Goal: Information Seeking & Learning: Learn about a topic

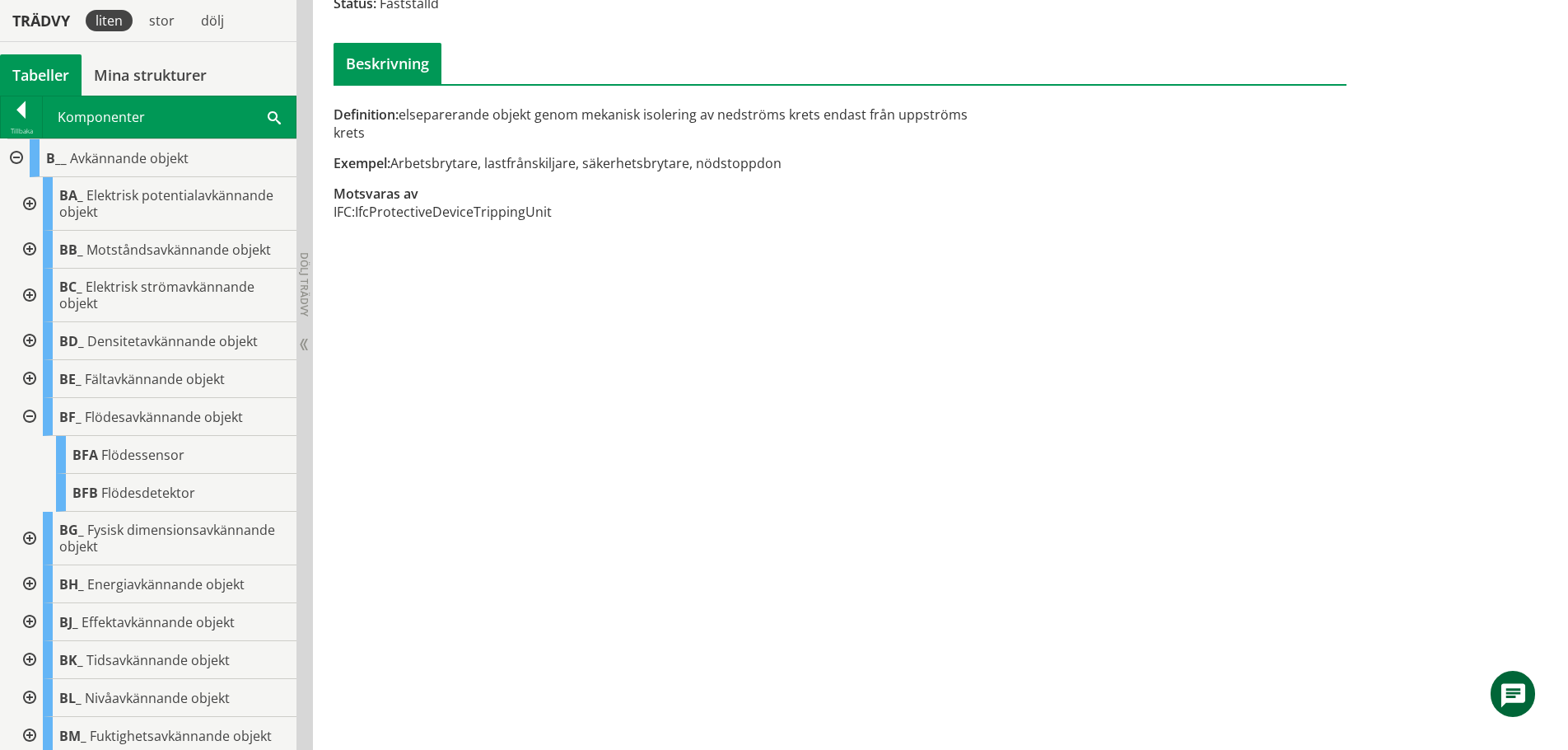
scroll to position [1633, 0]
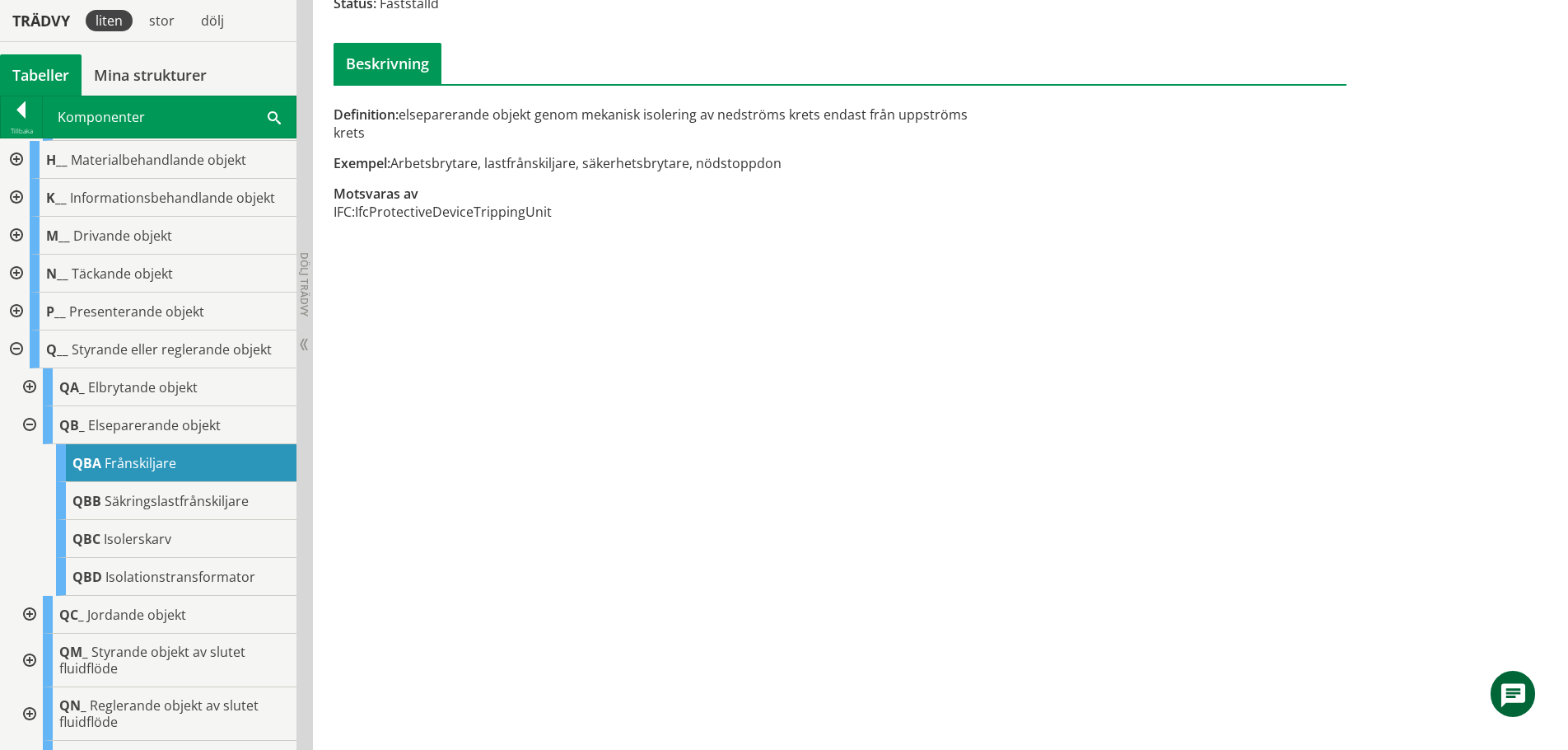
click at [17, 368] on div at bounding box center [15, 349] width 30 height 38
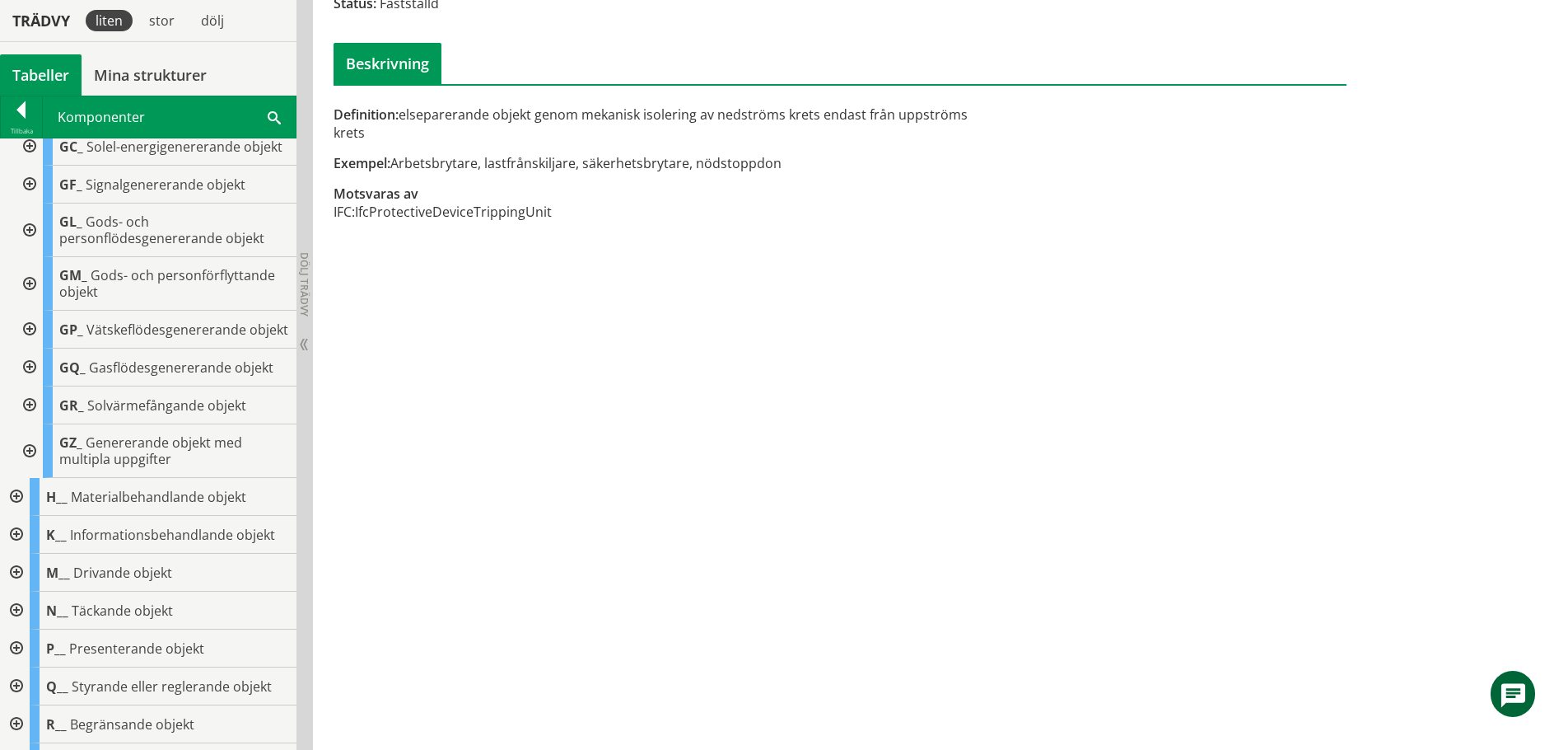
scroll to position [1057, 0]
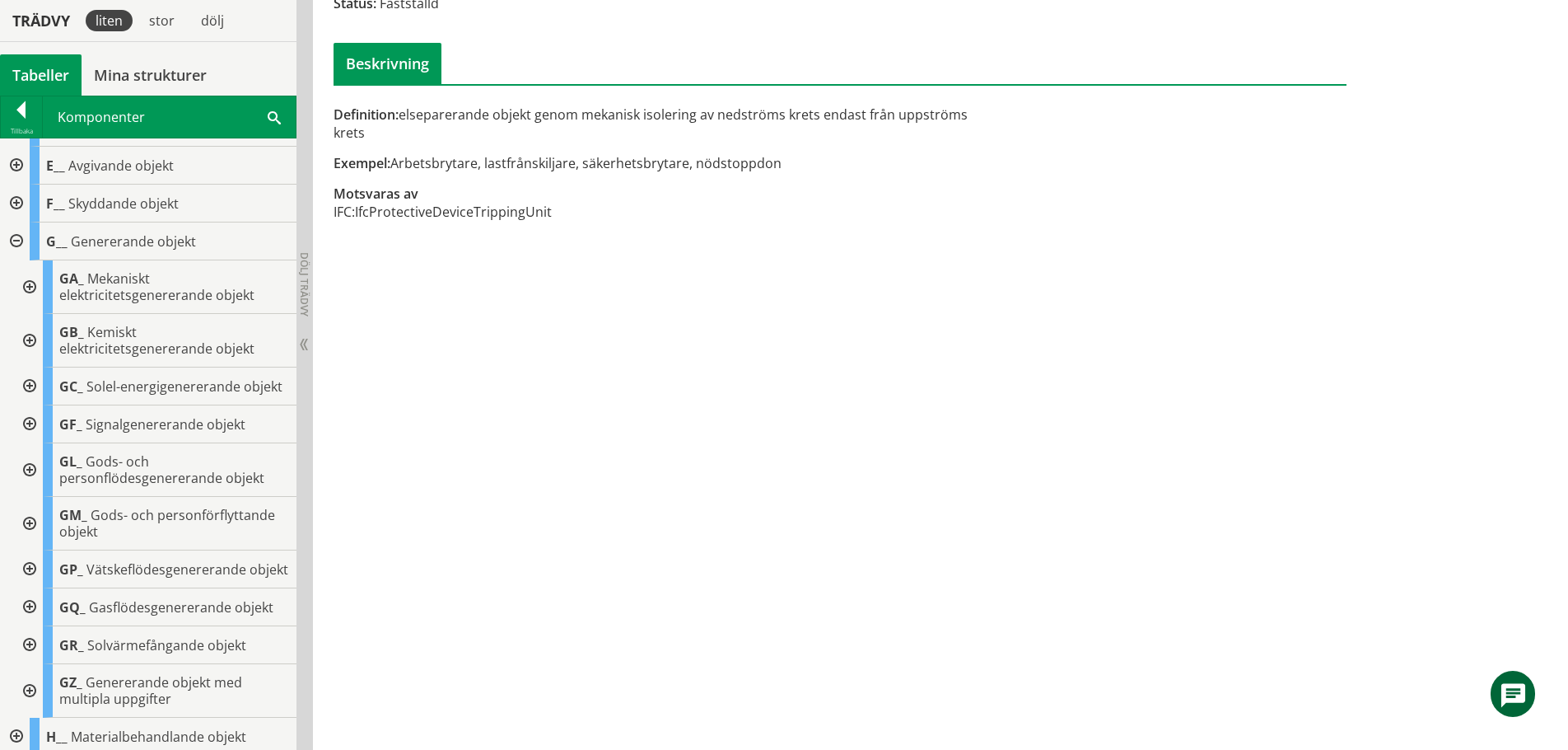
click at [19, 261] on div at bounding box center [15, 241] width 30 height 38
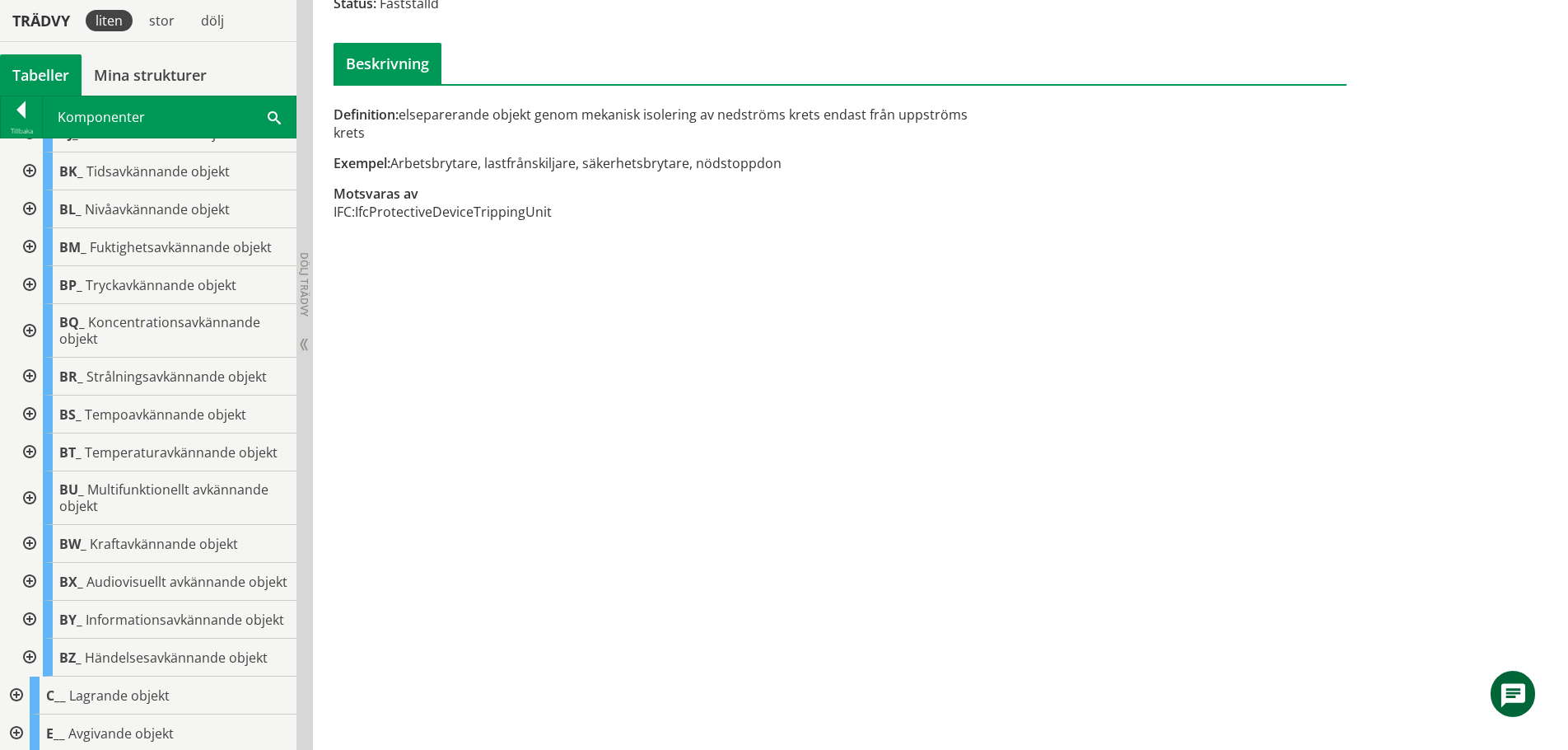
scroll to position [480, 0]
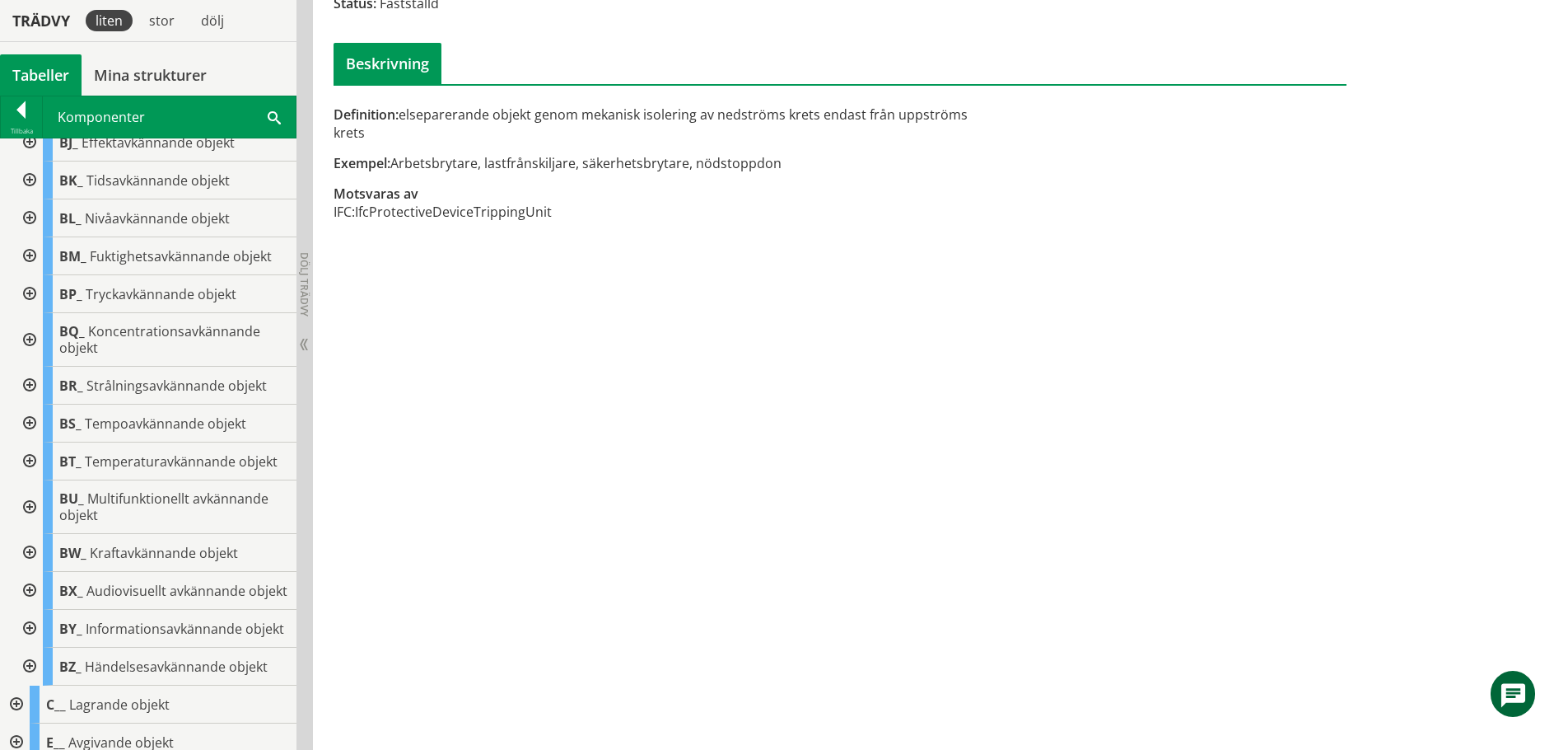
click at [30, 337] on div at bounding box center [28, 339] width 30 height 53
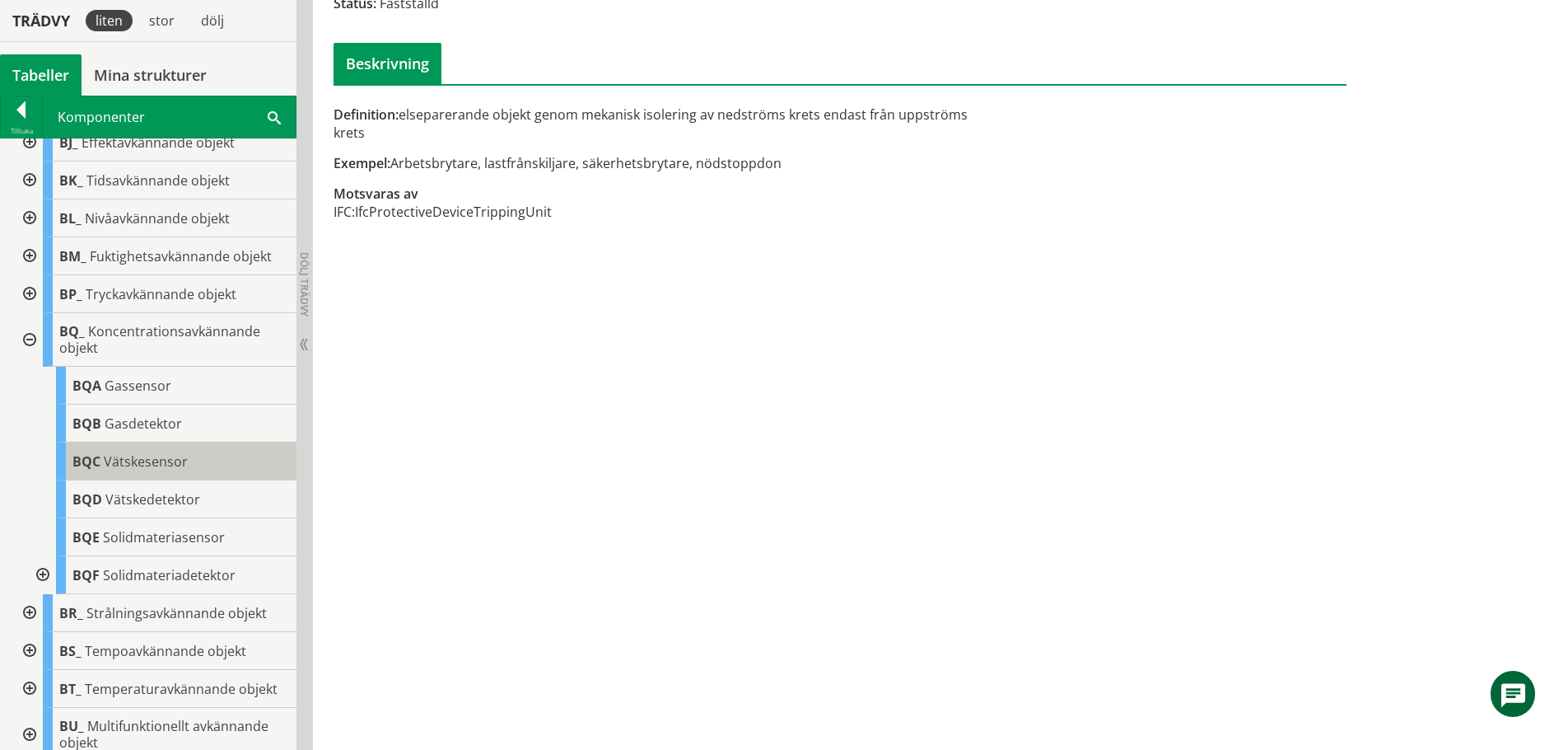
click at [149, 454] on span "Vätskesensor" at bounding box center [145, 461] width 84 height 18
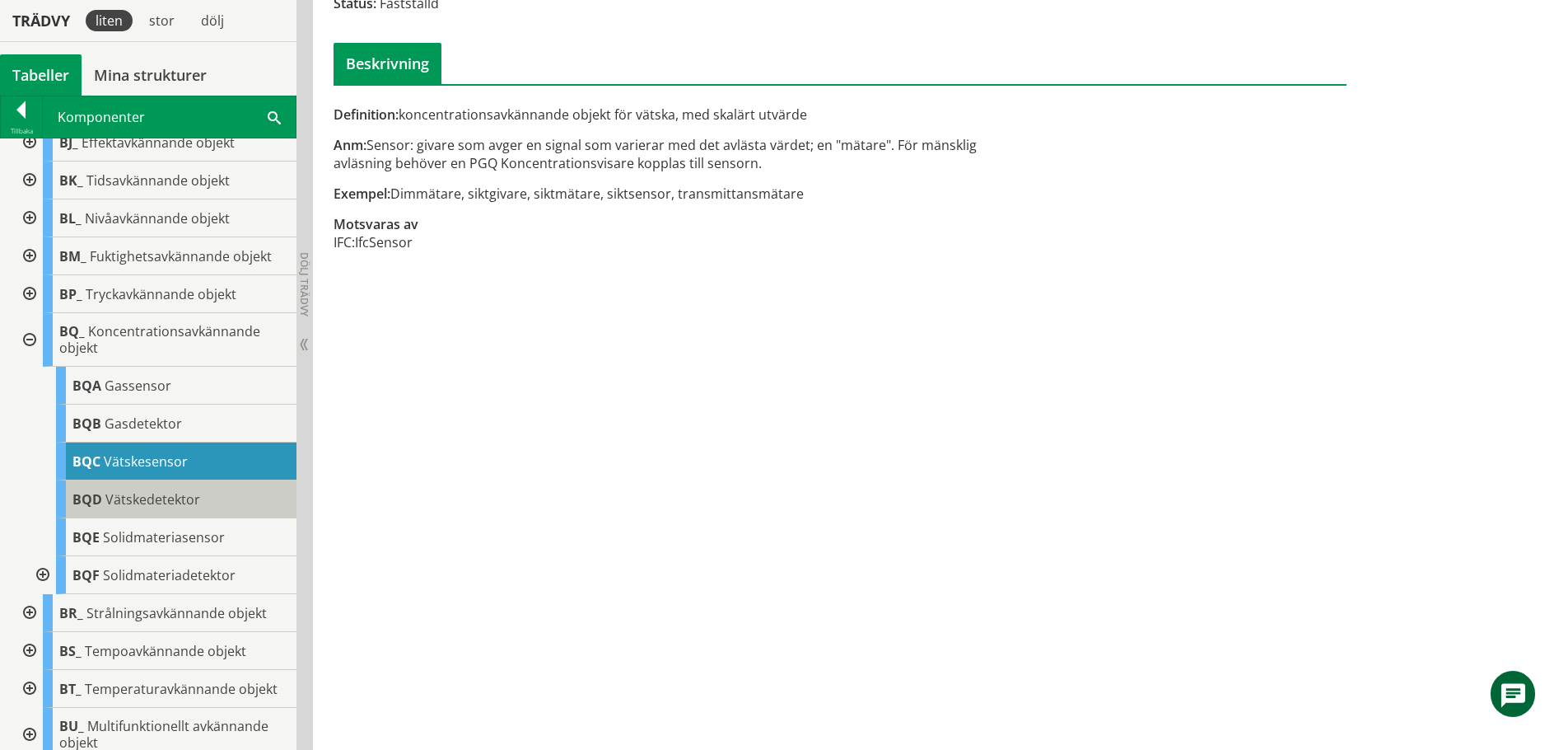
click at [160, 504] on span "Vätskedetektor" at bounding box center [153, 498] width 95 height 18
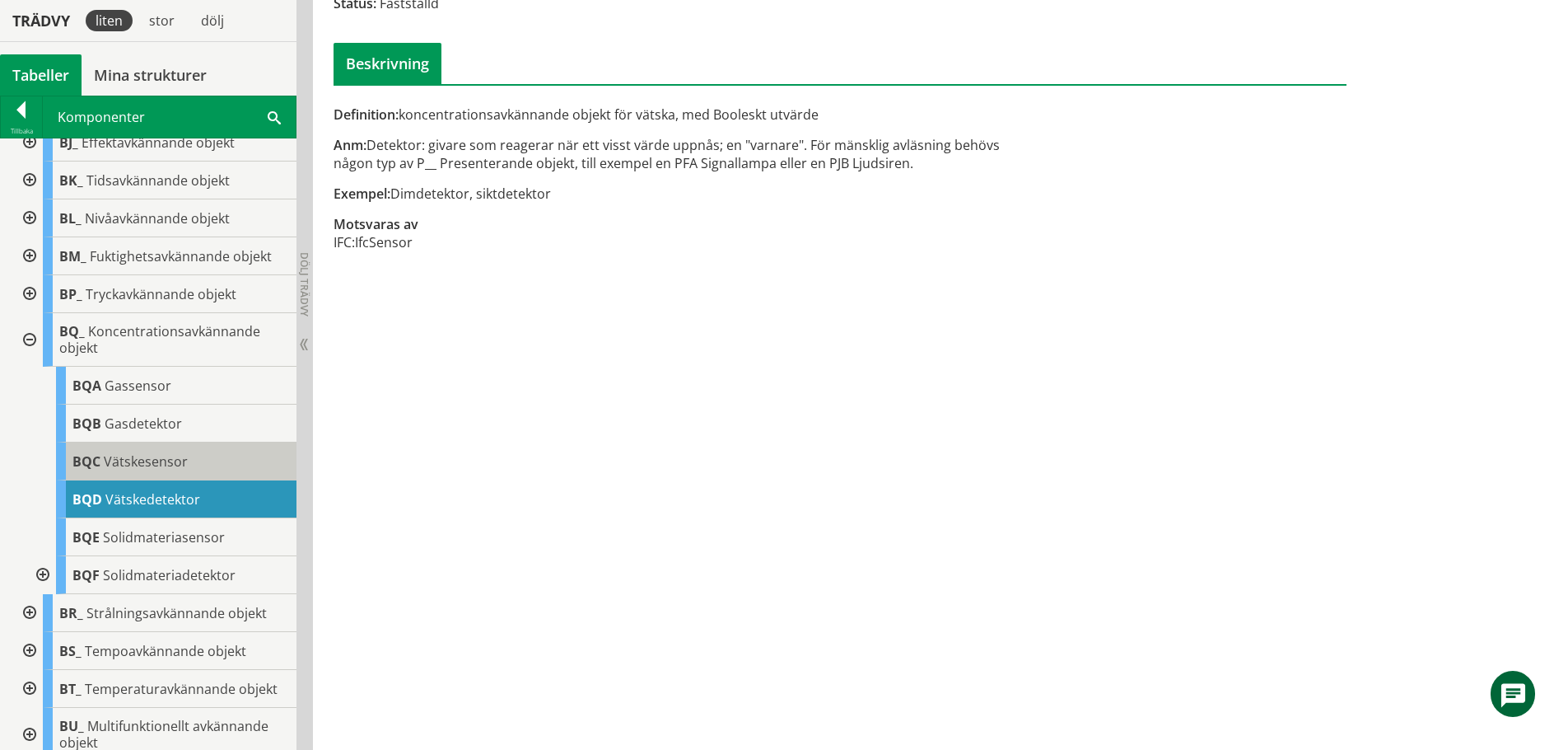
click at [139, 458] on span "Vätskesensor" at bounding box center [145, 461] width 84 height 18
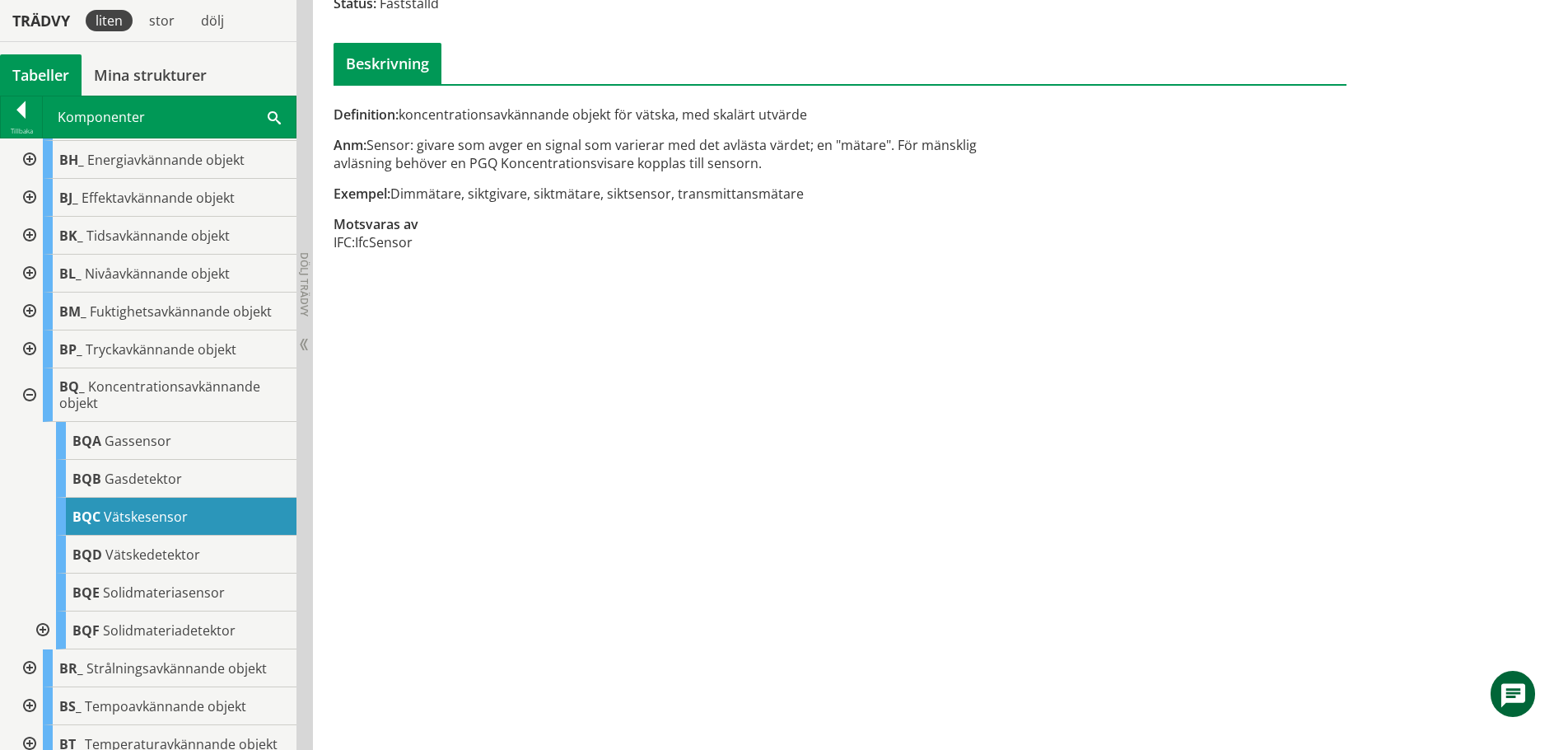
scroll to position [397, 0]
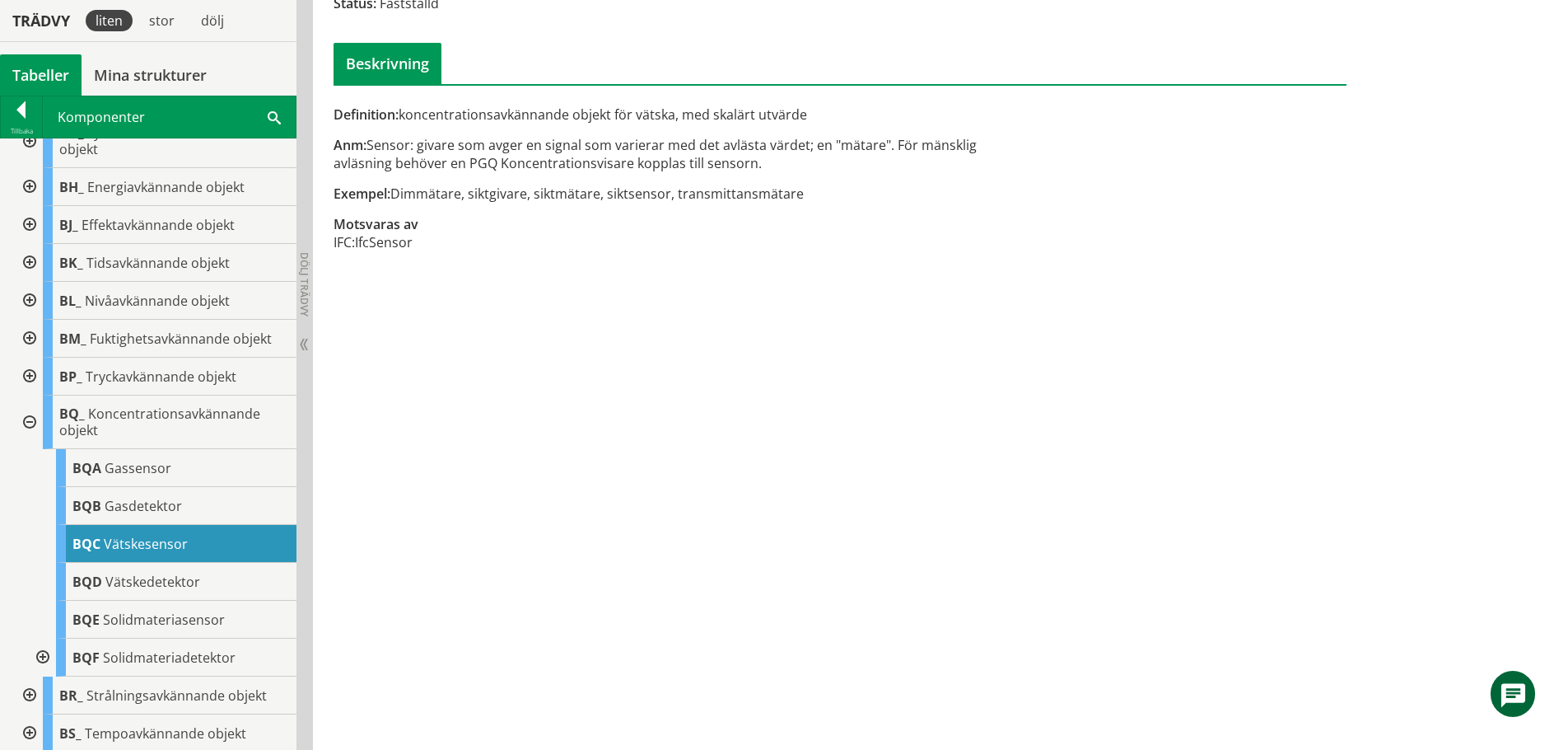
click at [33, 296] on div at bounding box center [28, 301] width 30 height 38
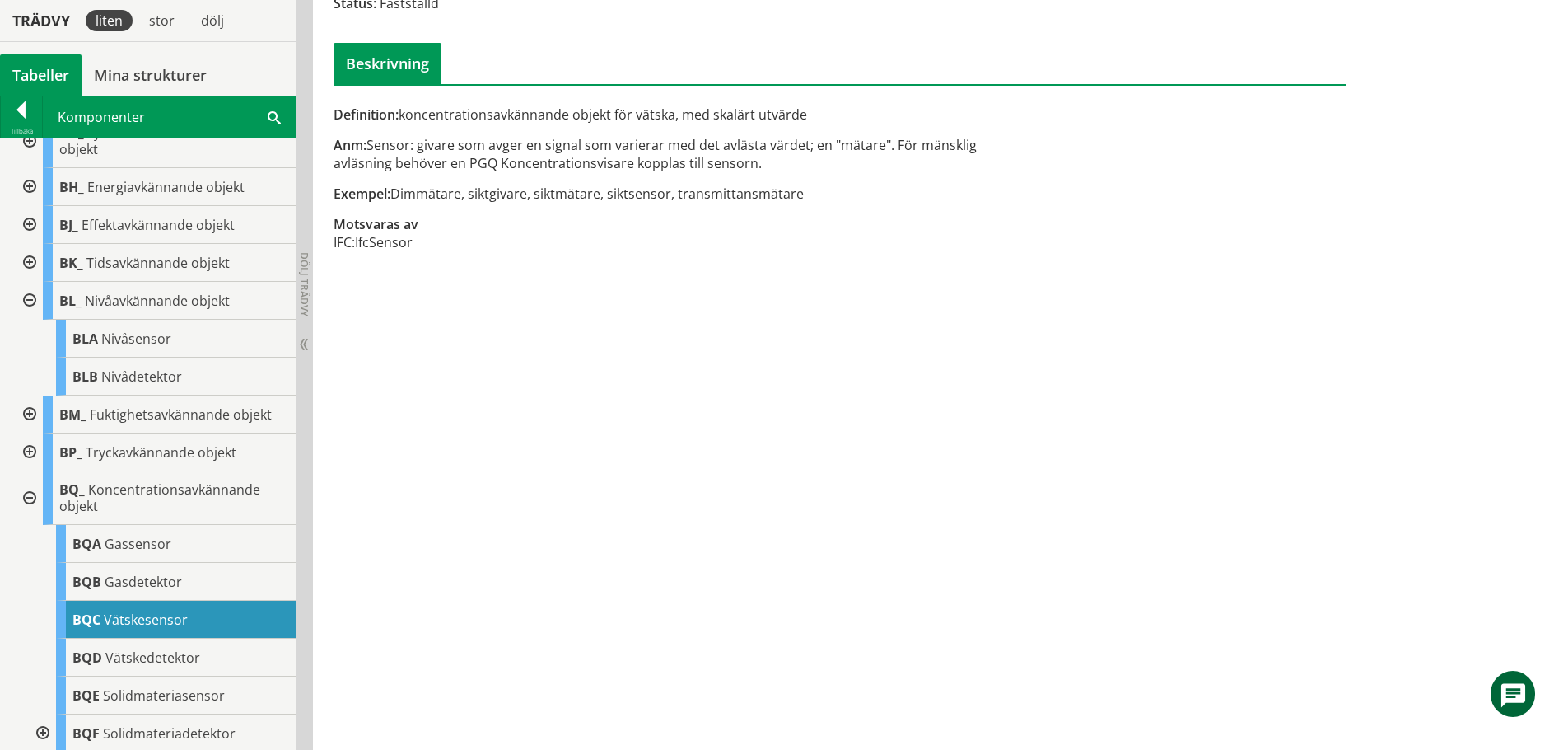
click at [25, 410] on div at bounding box center [28, 415] width 30 height 38
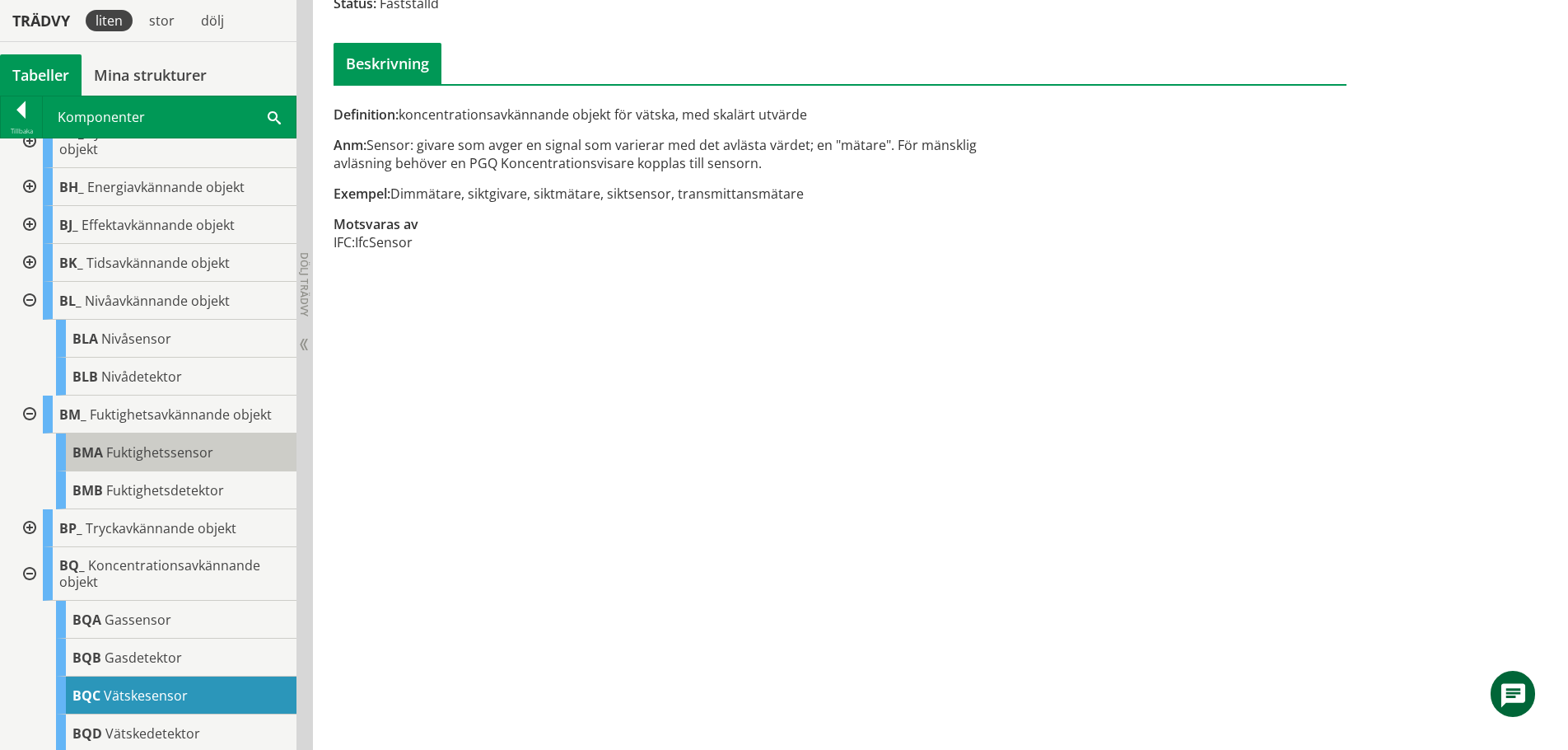
click at [153, 454] on span "Fuktighetssensor" at bounding box center [159, 452] width 107 height 18
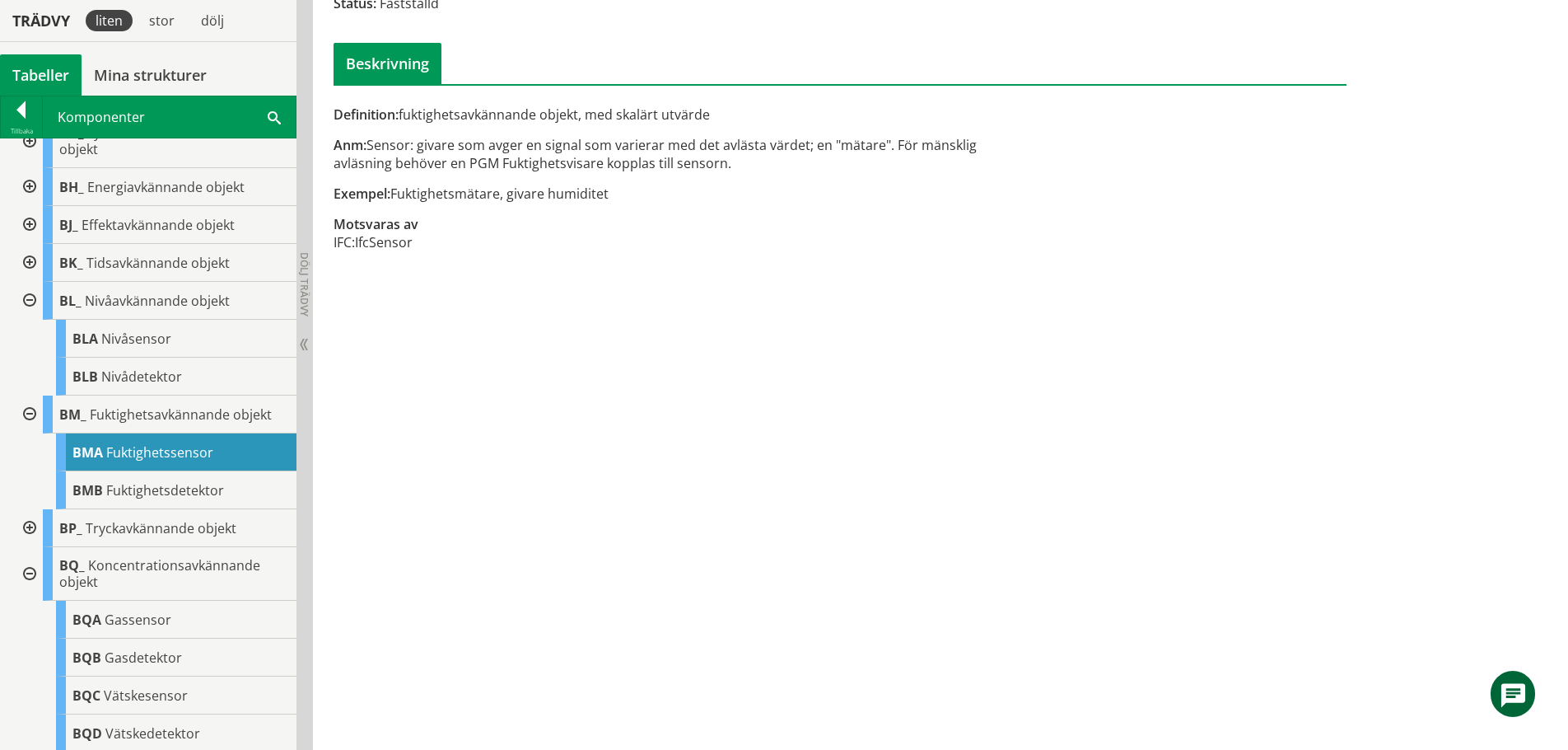
click at [26, 409] on div at bounding box center [28, 415] width 30 height 38
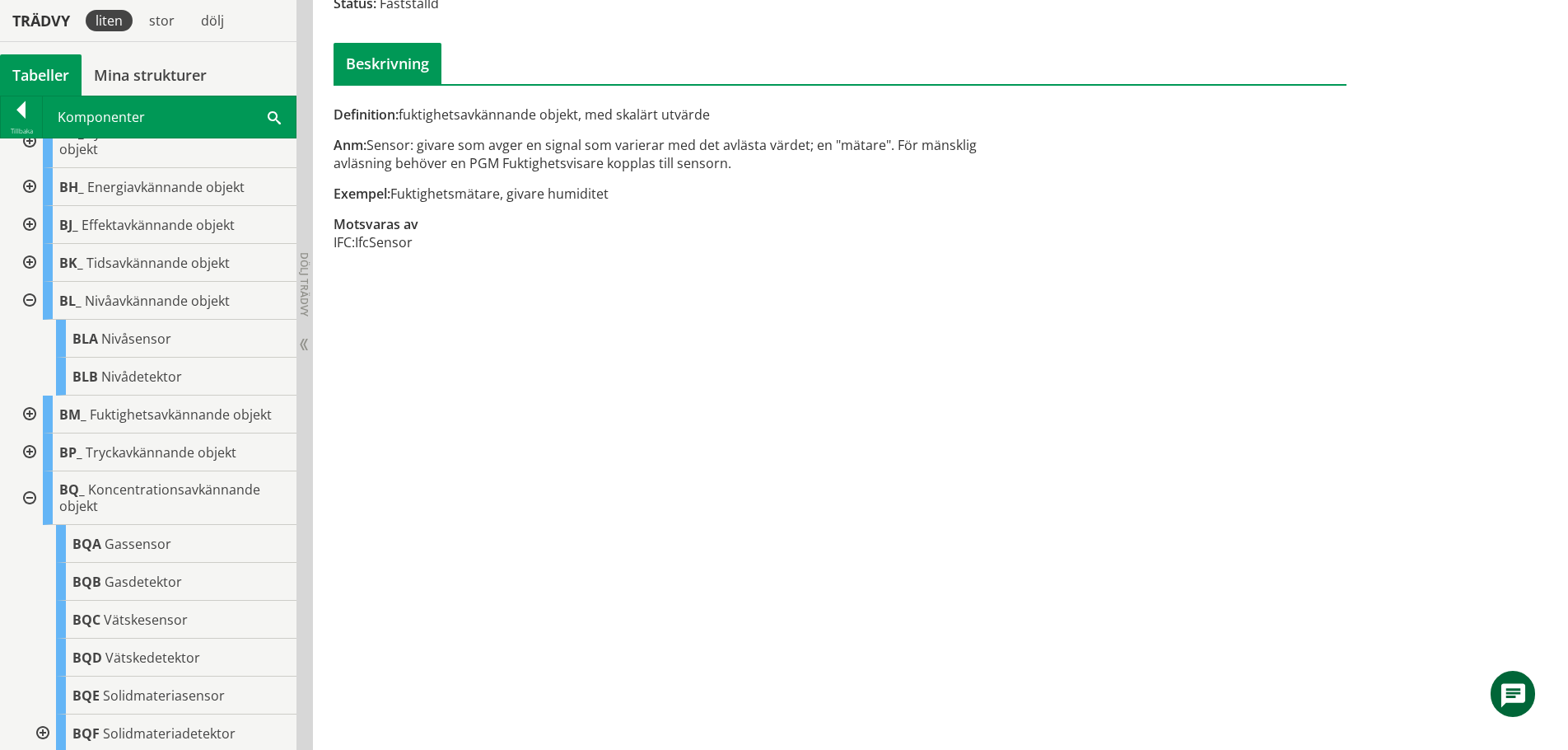
click at [26, 297] on div at bounding box center [28, 301] width 30 height 38
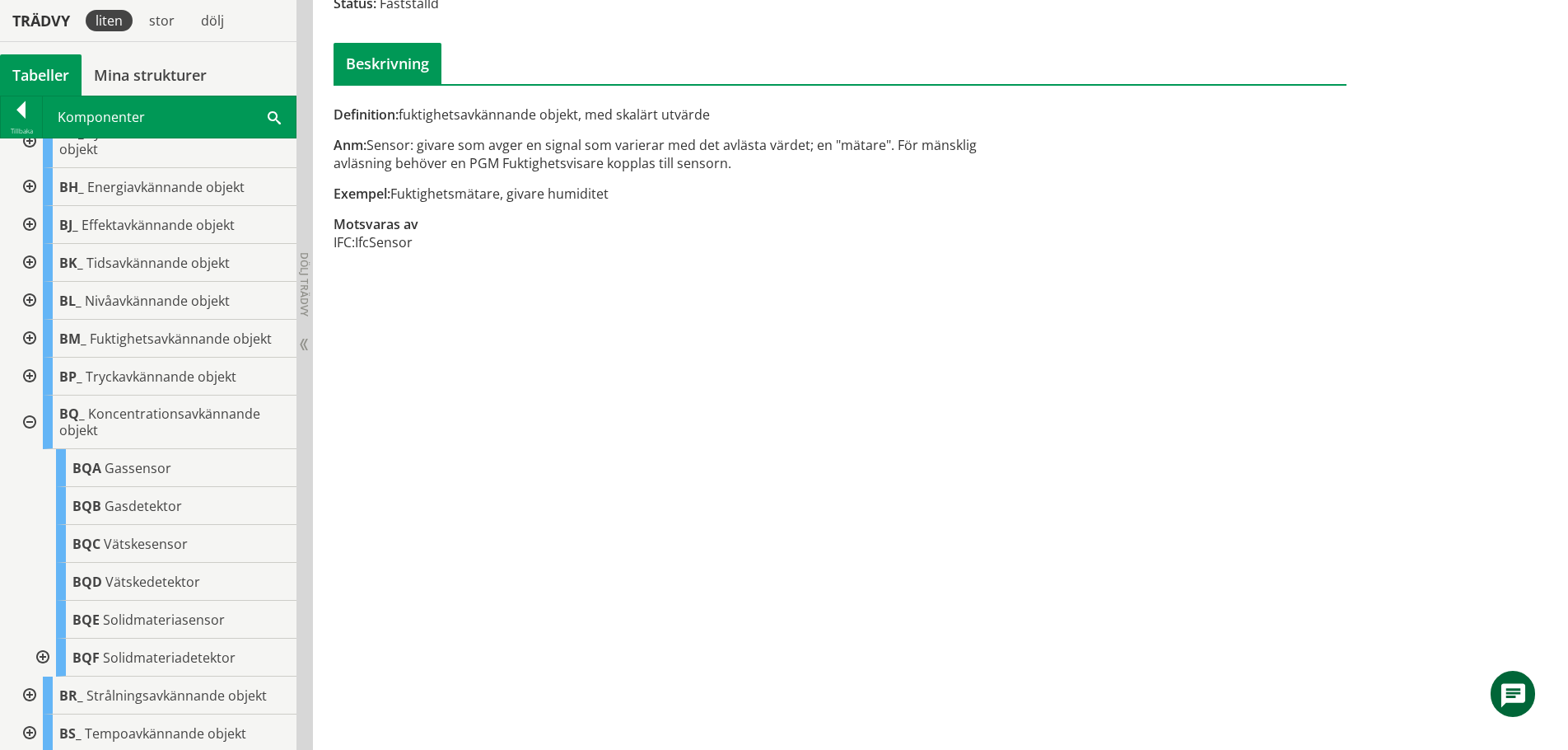
click at [26, 424] on div at bounding box center [28, 422] width 30 height 53
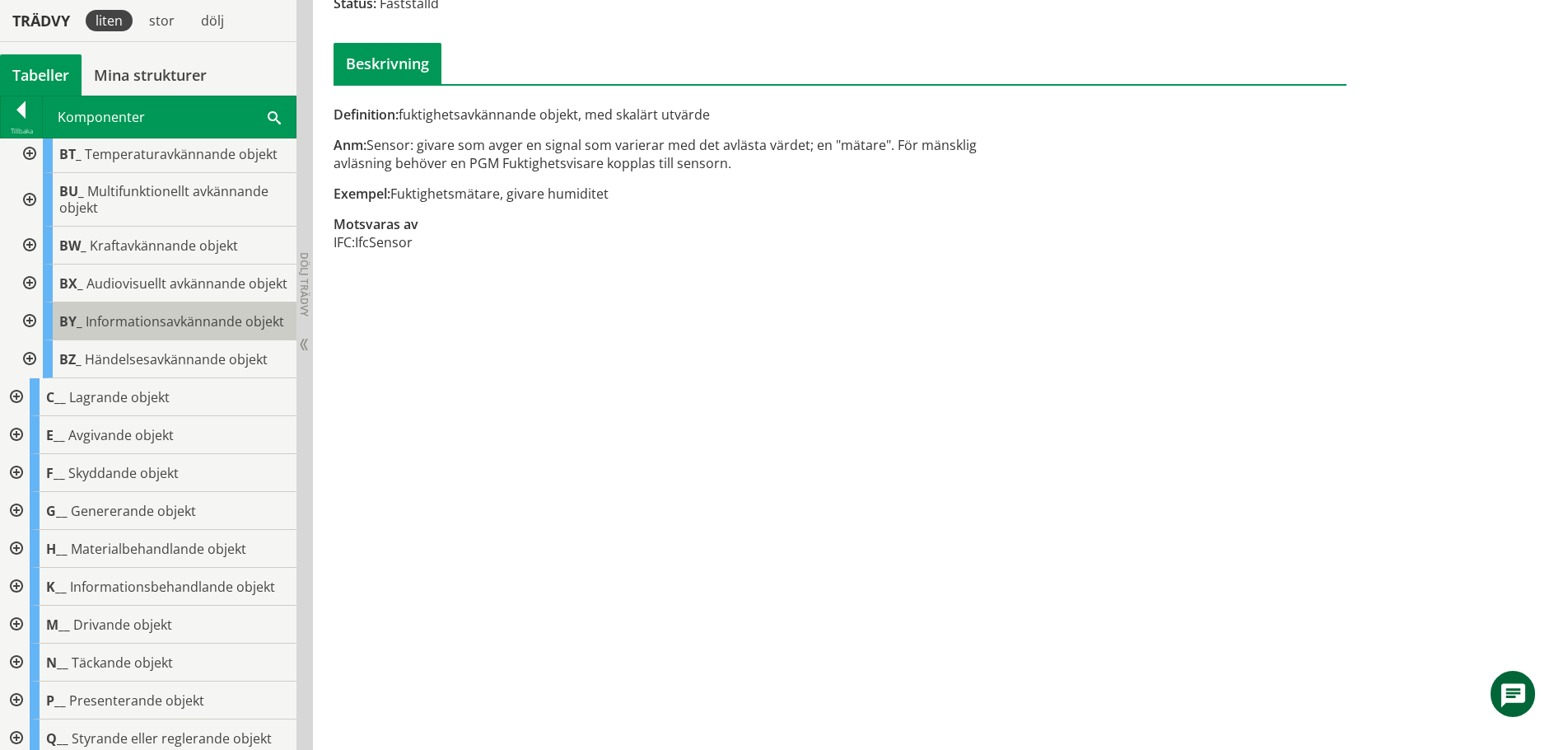
scroll to position [810, 0]
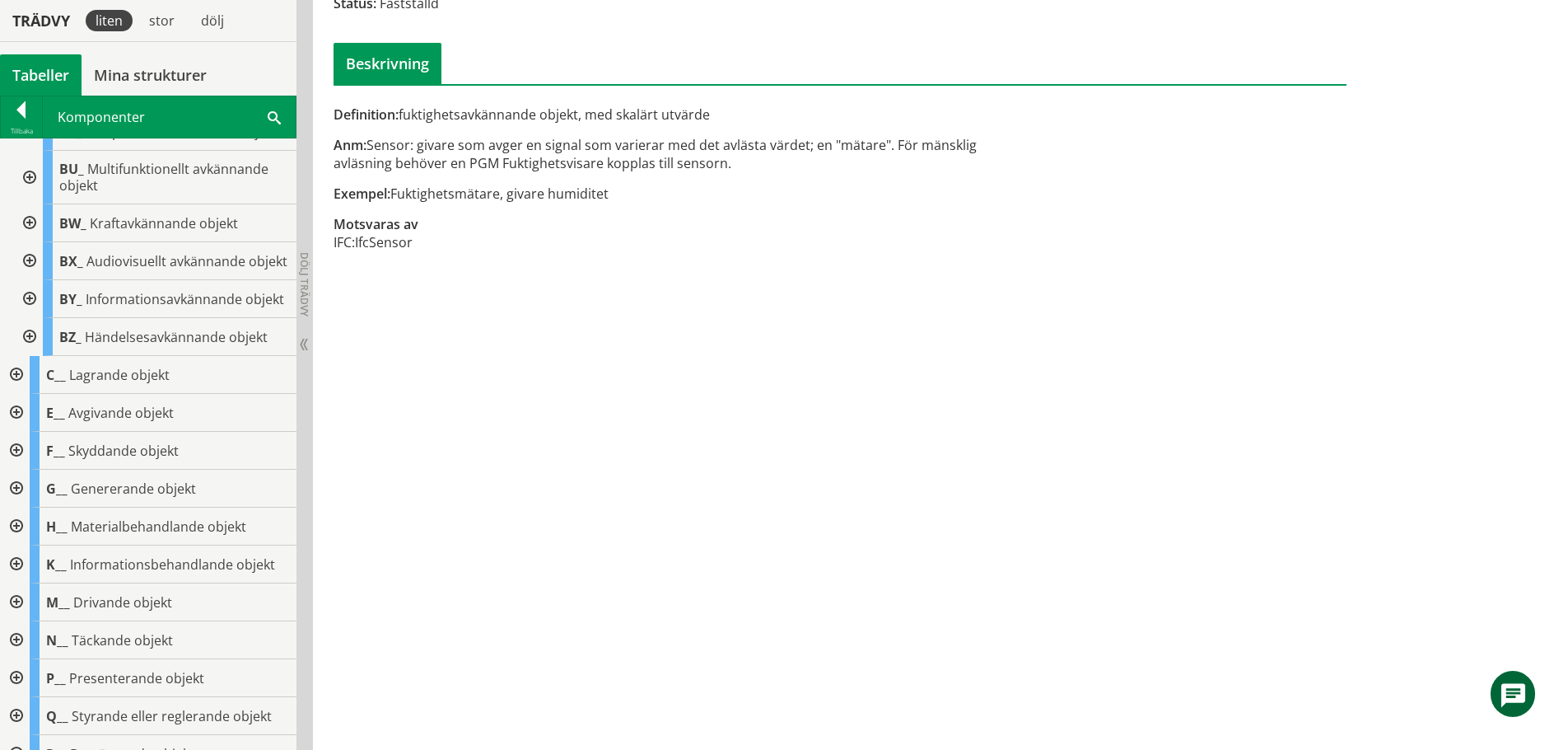
click at [18, 583] on div at bounding box center [15, 565] width 30 height 38
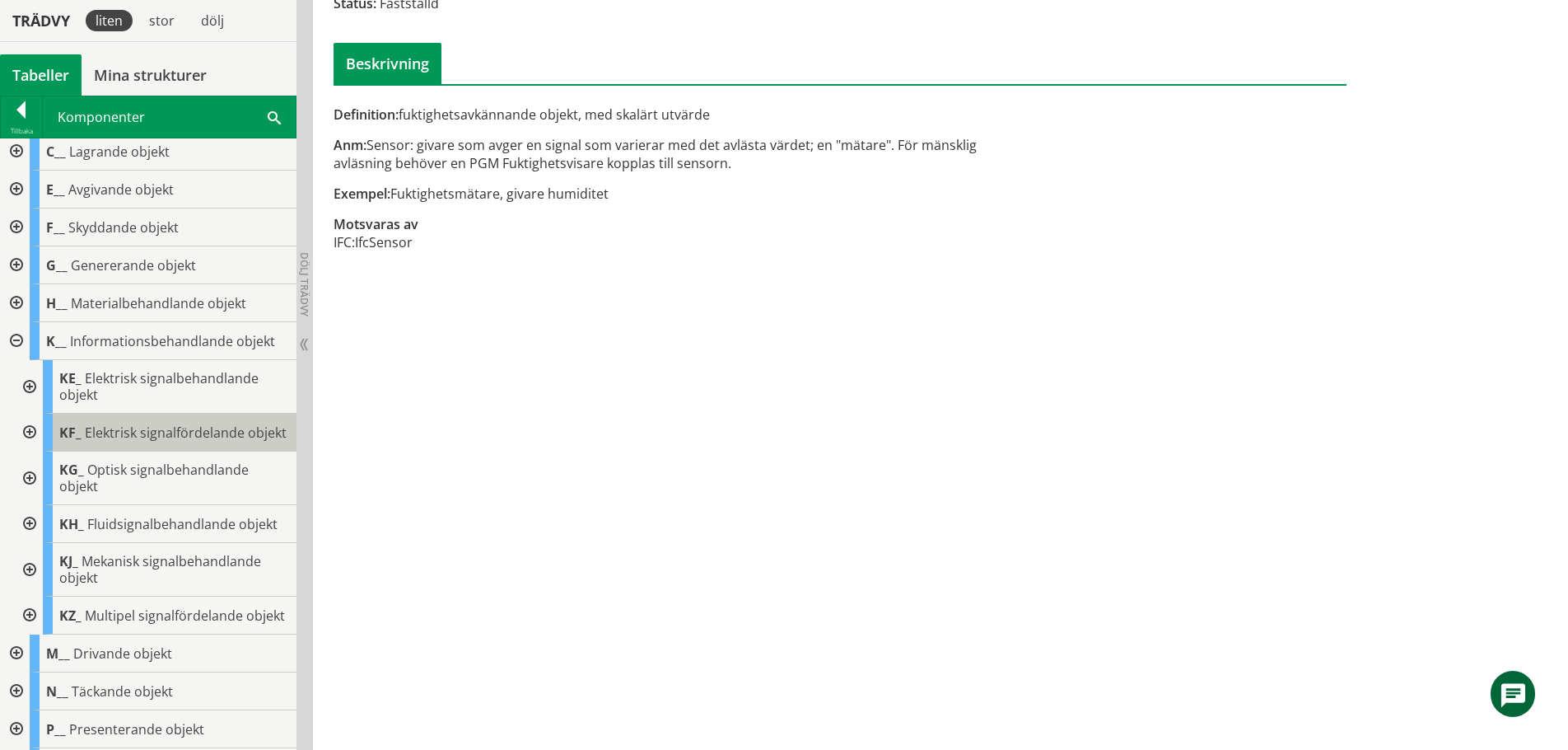
scroll to position [1057, 0]
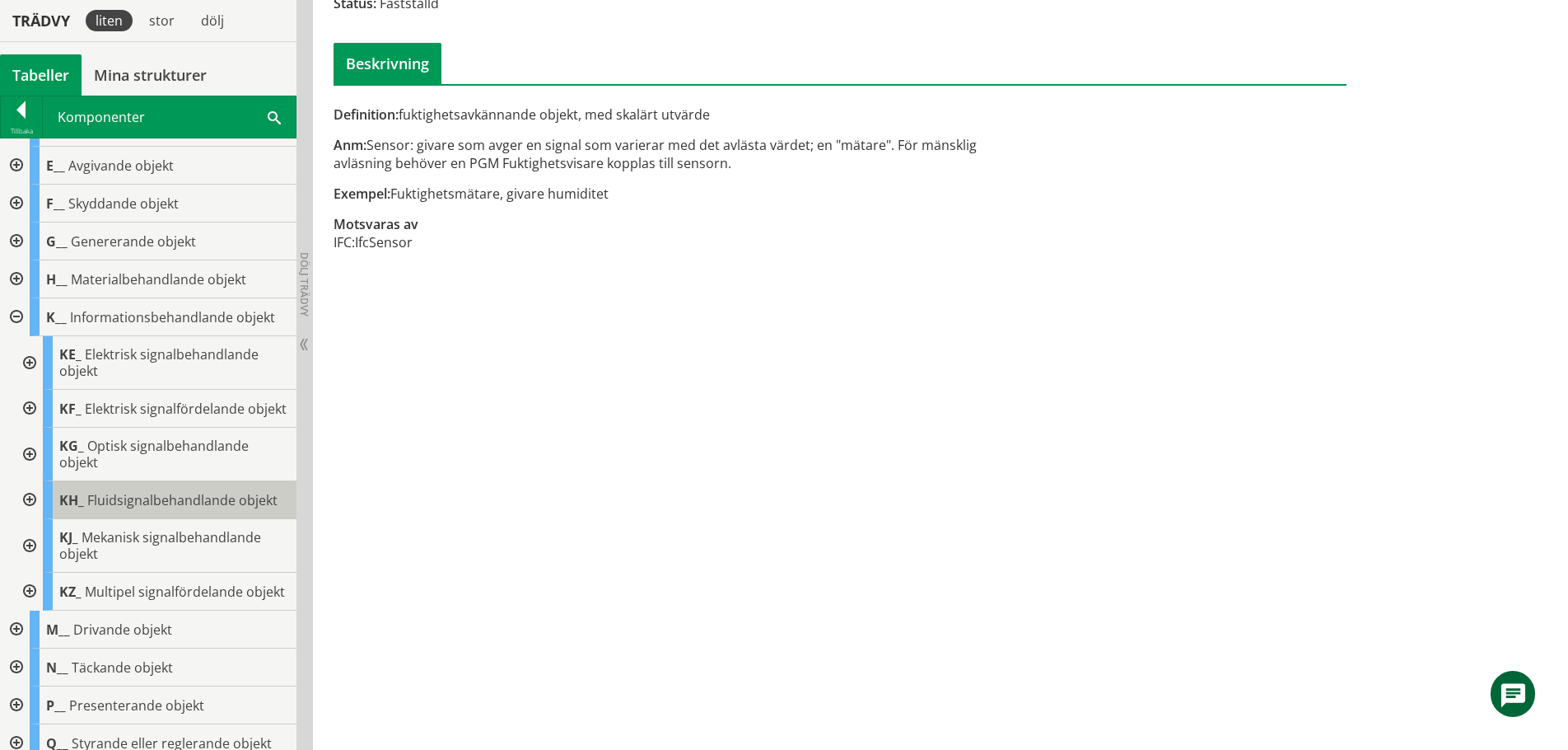
click at [123, 510] on span "Fluidsignalbehandlande objekt" at bounding box center [182, 499] width 190 height 18
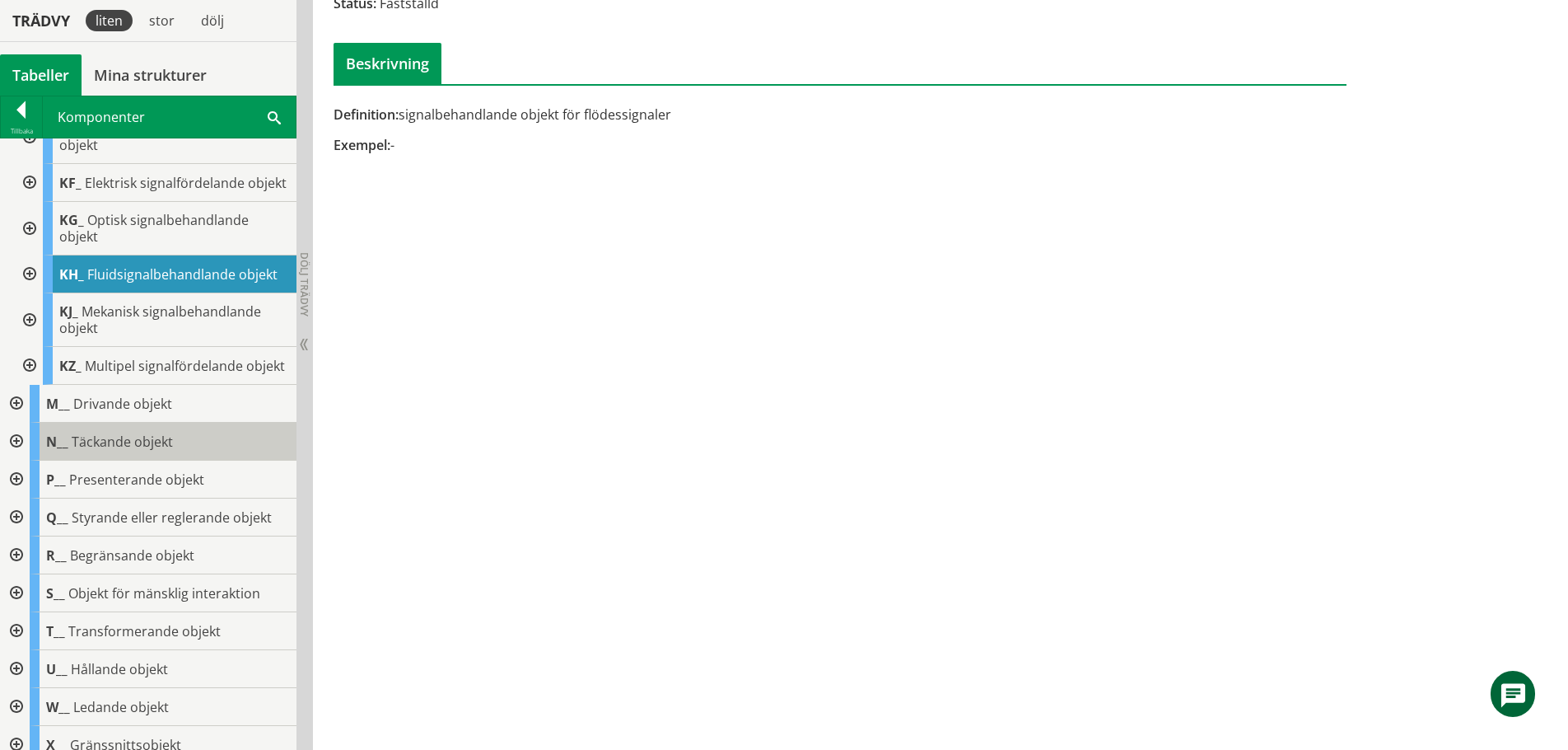
scroll to position [1386, 0]
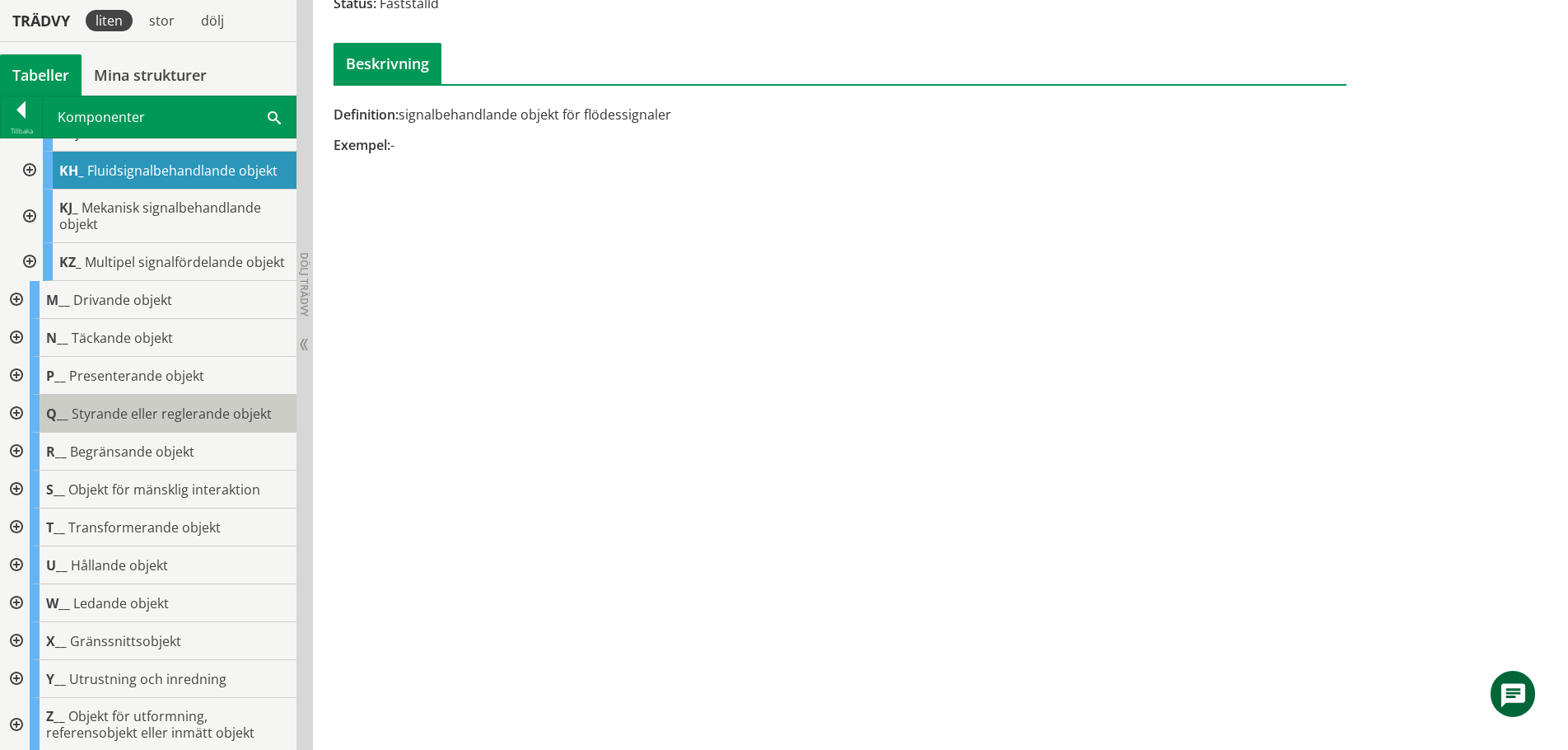
click at [105, 423] on span "Styrande eller reglerande objekt" at bounding box center [171, 413] width 200 height 18
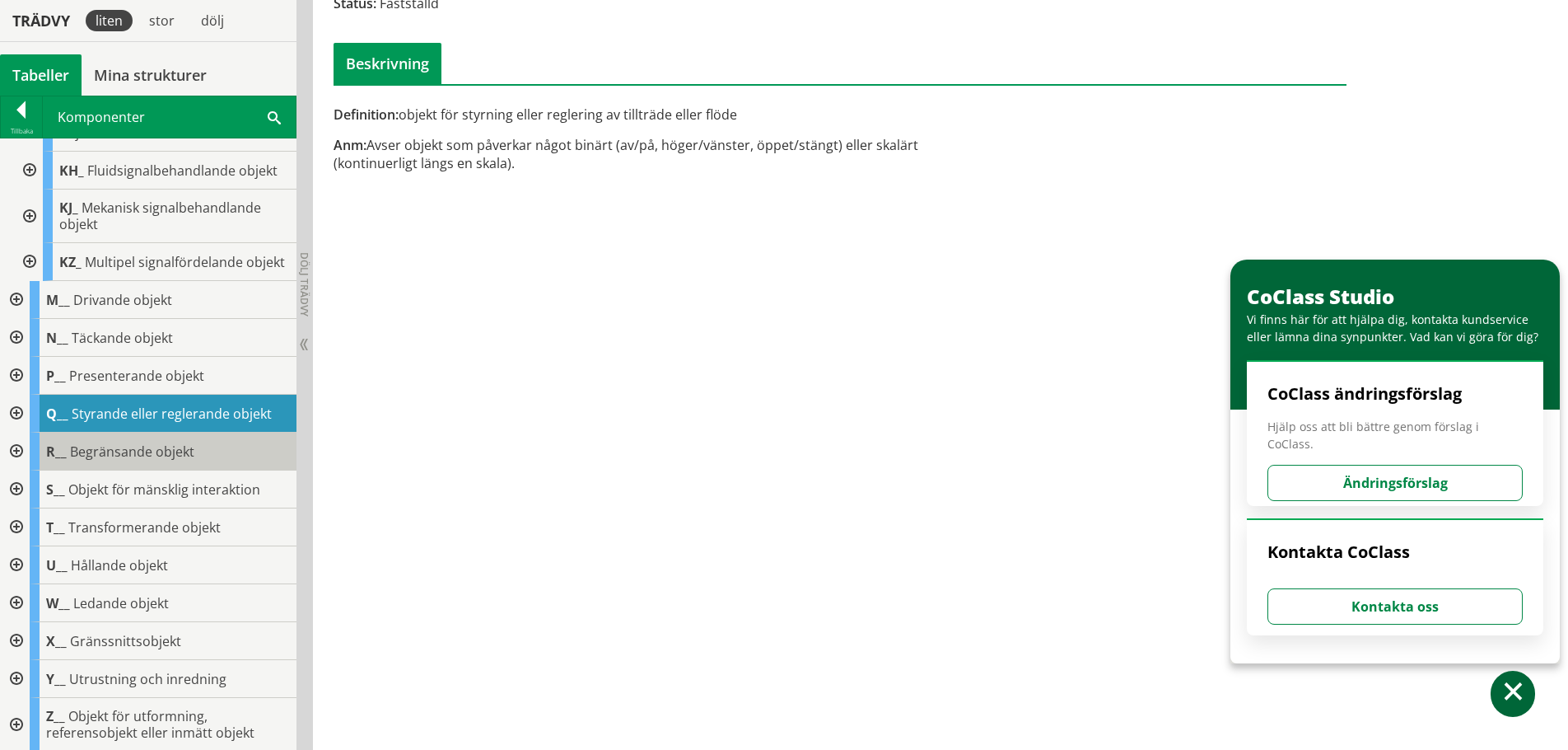
click at [148, 460] on span "Begränsande objekt" at bounding box center [132, 451] width 125 height 18
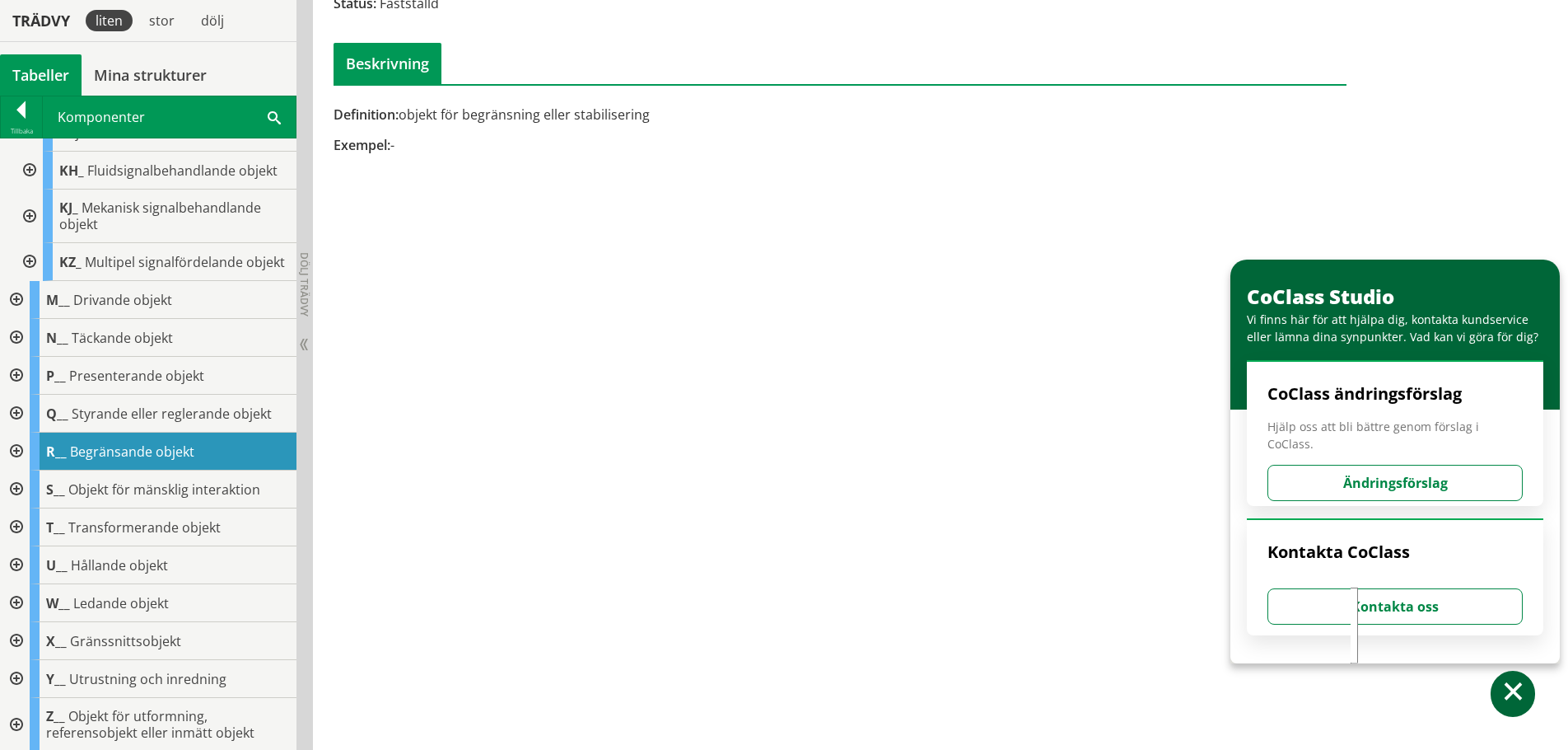
click at [1503, 691] on span at bounding box center [1514, 694] width 24 height 24
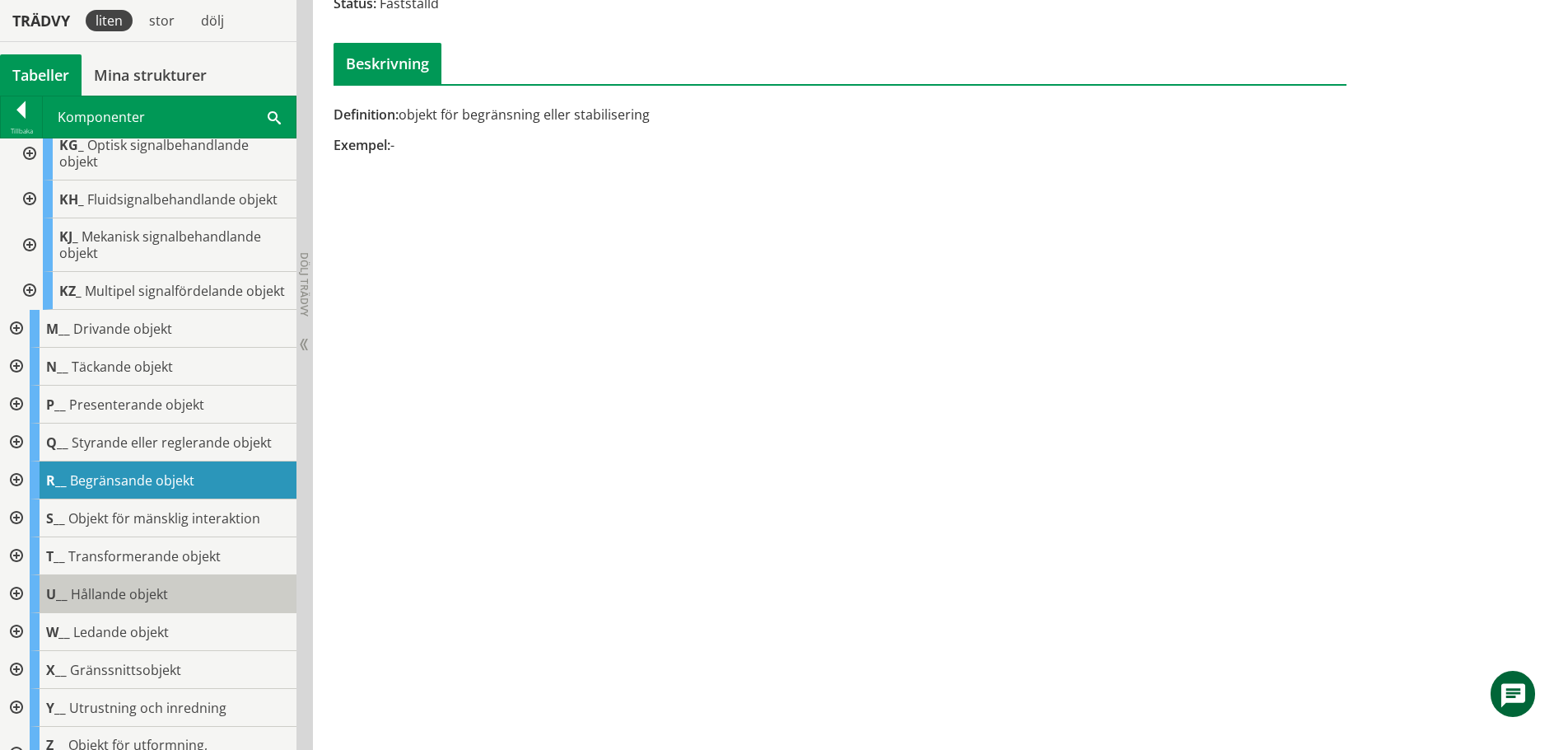
scroll to position [1121, 0]
